Goal: Information Seeking & Learning: Learn about a topic

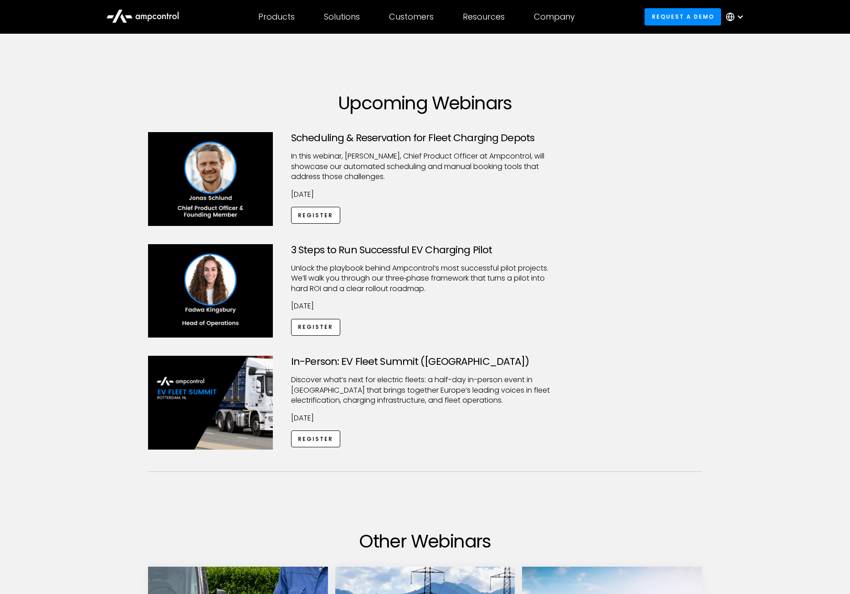
click at [470, 276] on p "Unlock the playbook behind Ampcontrol’s most successful pilot projects. We’ll w…" at bounding box center [425, 278] width 268 height 31
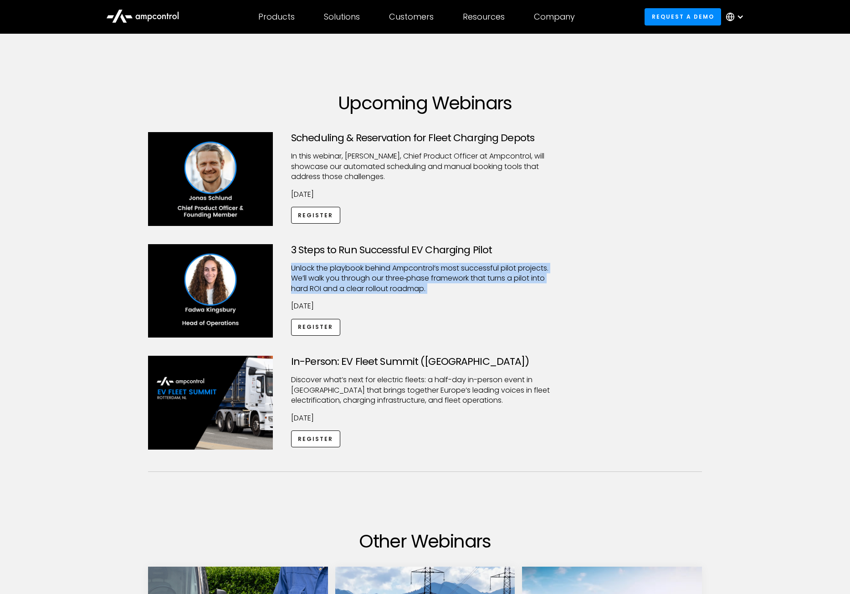
click at [470, 276] on p "Unlock the playbook behind Ampcontrol’s most successful pilot projects. We’ll w…" at bounding box center [425, 278] width 268 height 31
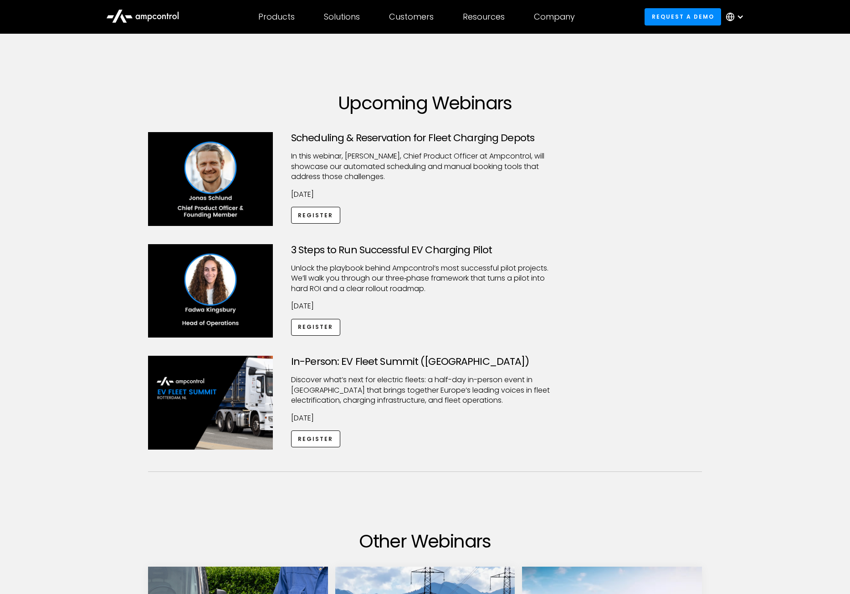
click at [509, 248] on h3 "3 Steps to Run Successful EV Charging Pilot" at bounding box center [425, 250] width 268 height 12
click at [218, 188] on img at bounding box center [210, 179] width 125 height 94
click at [332, 160] on p "​In this webinar, [PERSON_NAME], Chief Product Officer at Ampcontrol, will show…" at bounding box center [425, 166] width 268 height 31
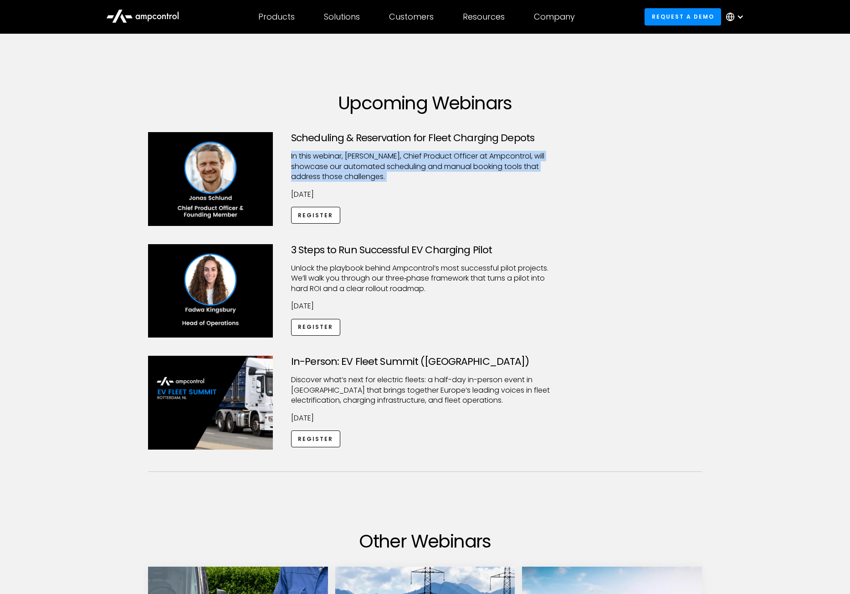
click at [332, 160] on p "​In this webinar, [PERSON_NAME], Chief Product Officer at Ampcontrol, will show…" at bounding box center [425, 166] width 268 height 31
click at [354, 166] on p "​In this webinar, [PERSON_NAME], Chief Product Officer at Ampcontrol, will show…" at bounding box center [425, 166] width 268 height 31
